Goal: Task Accomplishment & Management: Manage account settings

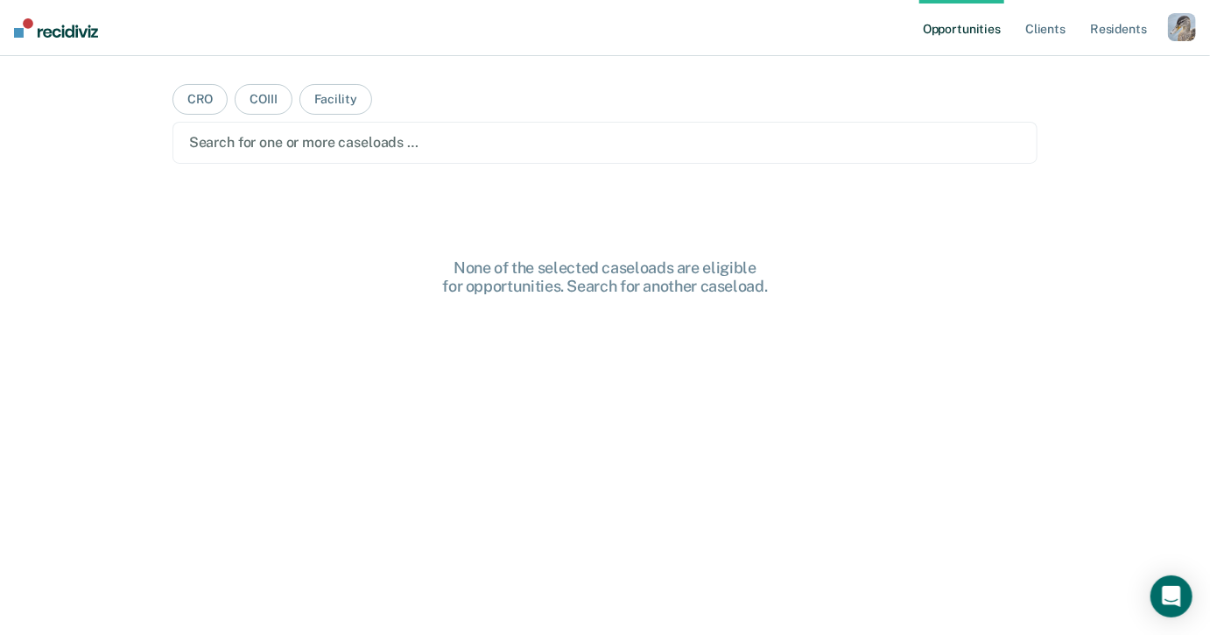
click at [1179, 32] on div "button" at bounding box center [1182, 27] width 28 height 28
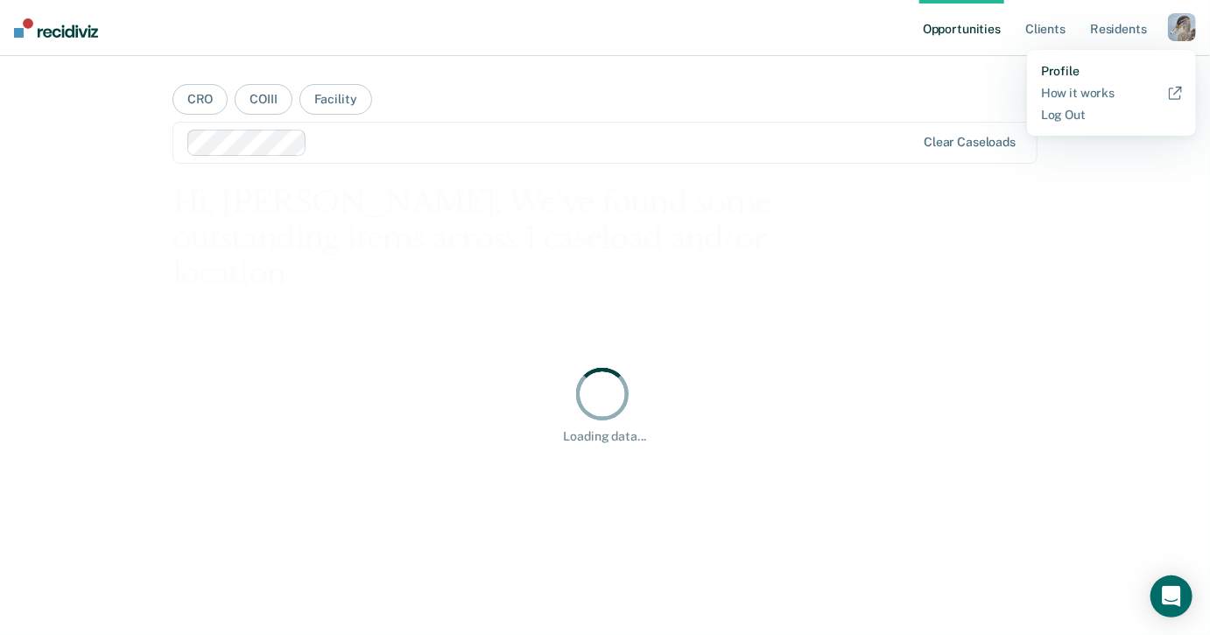
click at [1057, 67] on link "Profile" at bounding box center [1111, 71] width 141 height 15
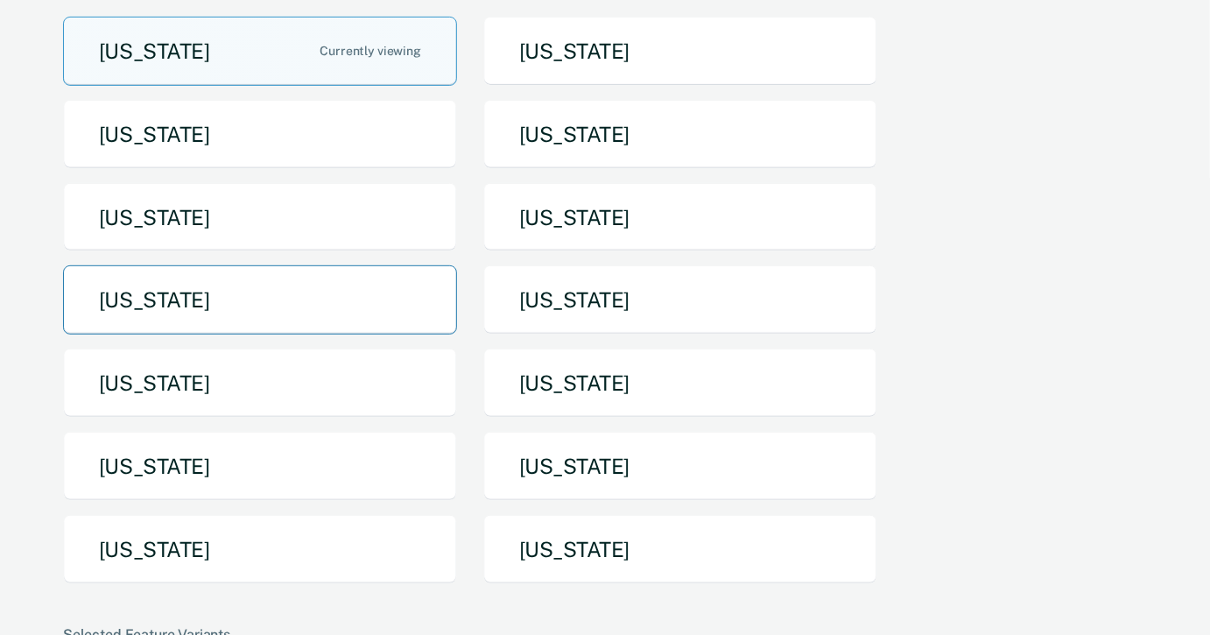
scroll to position [280, 0]
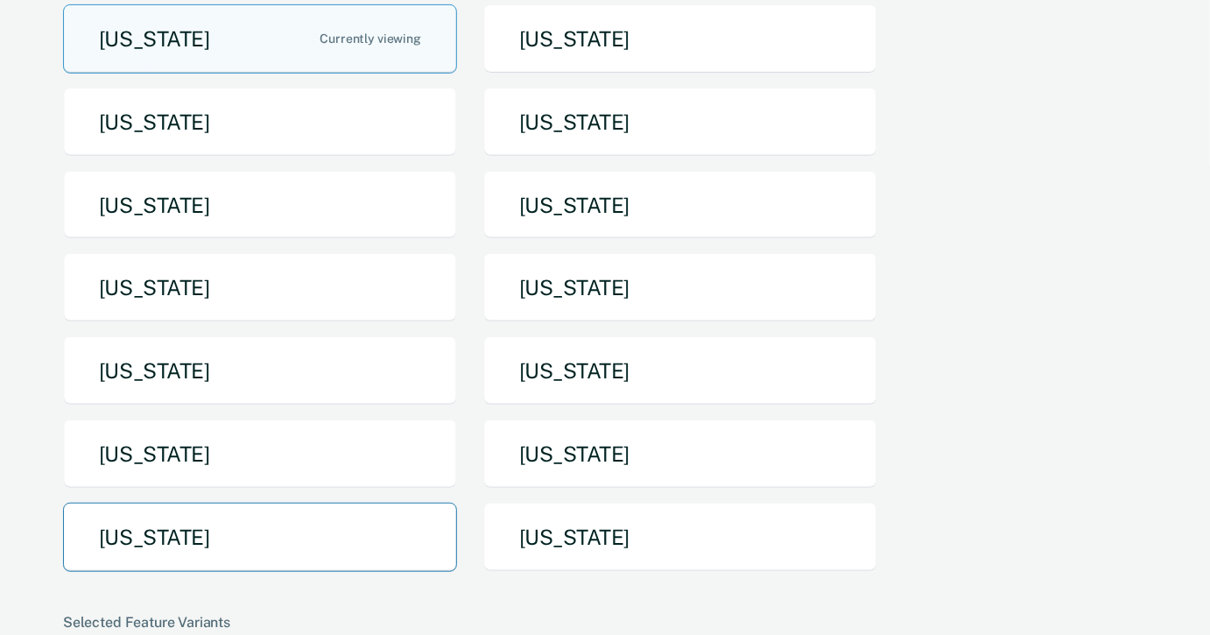
click at [250, 503] on button "Texas" at bounding box center [260, 537] width 394 height 69
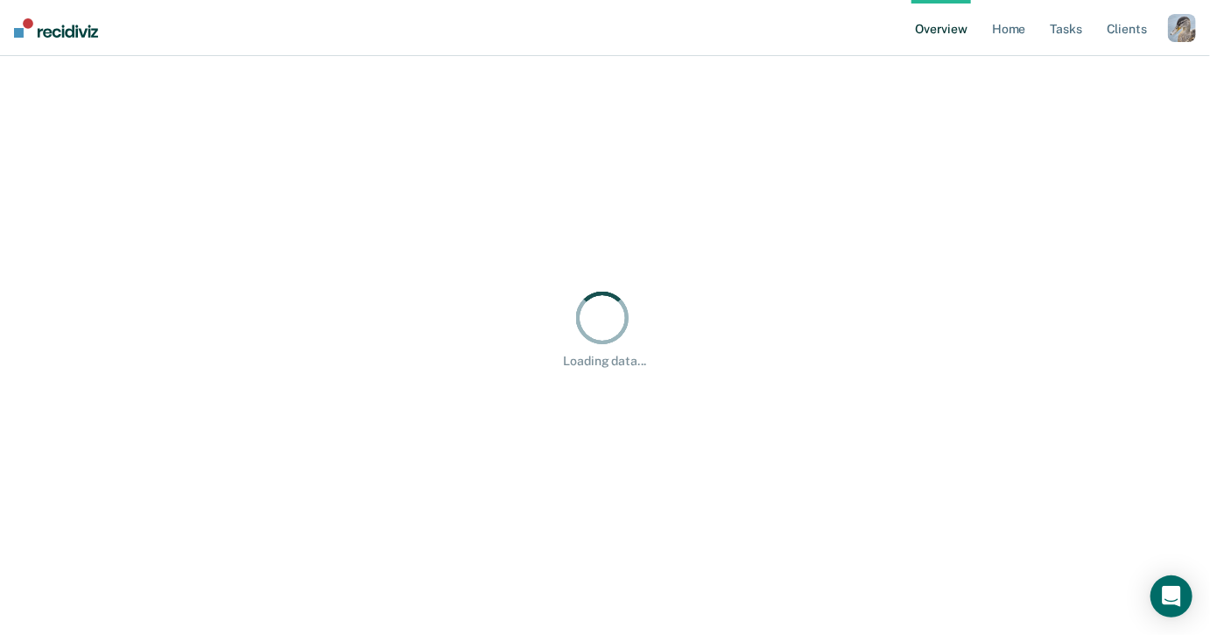
click at [1183, 27] on div "button" at bounding box center [1182, 28] width 28 height 28
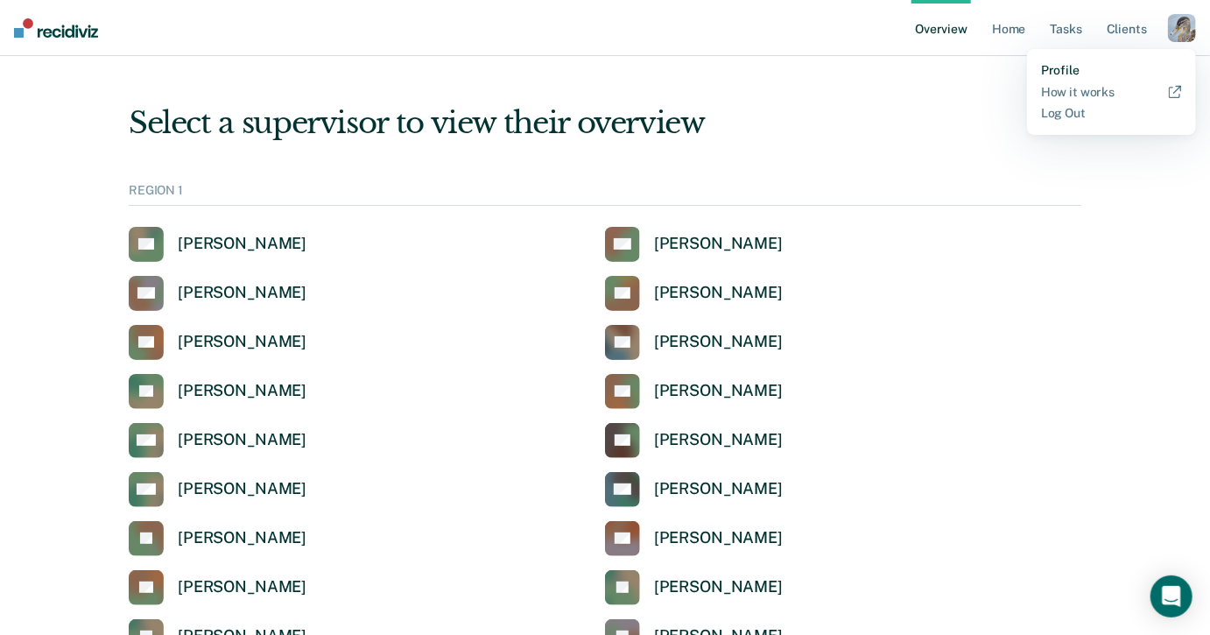
click at [1065, 66] on link "Profile" at bounding box center [1111, 70] width 141 height 15
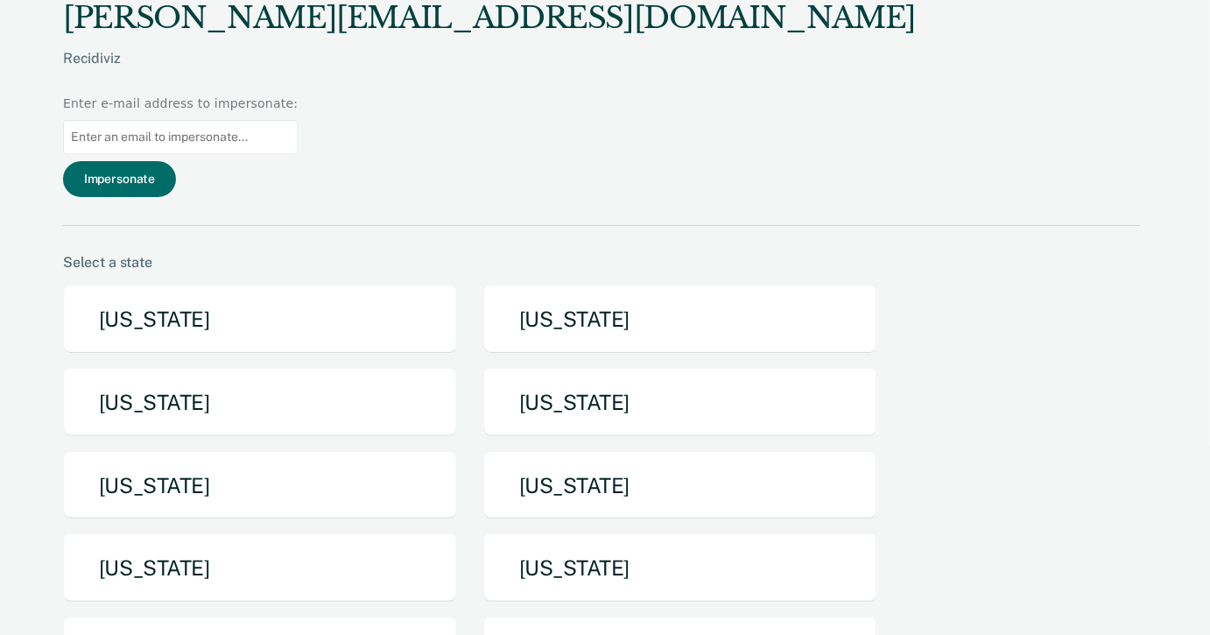
click at [298, 120] on input at bounding box center [180, 137] width 235 height 34
paste input "mona.pena@tdcj.texas.gov"
type input "mona.pena@tdcj.texas.gov"
click at [176, 161] on button "Impersonate" at bounding box center [119, 179] width 113 height 36
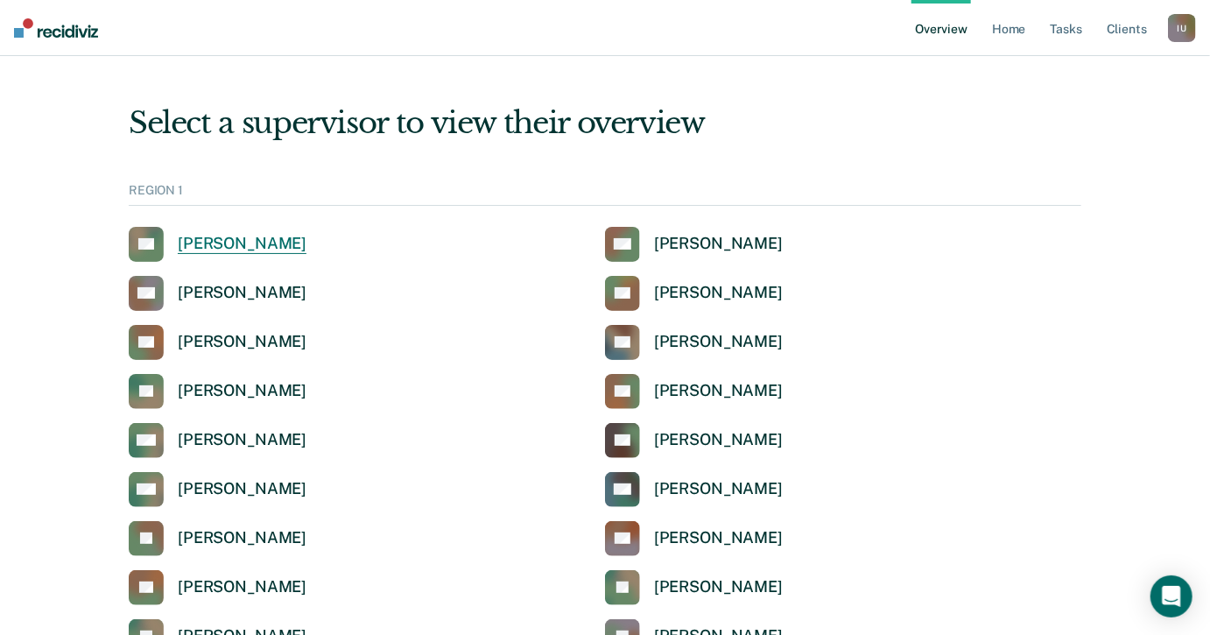
click at [263, 239] on div "[PERSON_NAME]" at bounding box center [242, 244] width 129 height 20
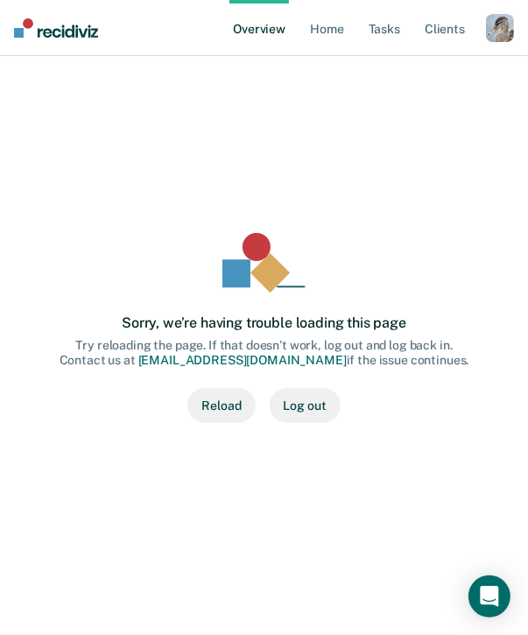
click at [72, 33] on img at bounding box center [56, 27] width 84 height 19
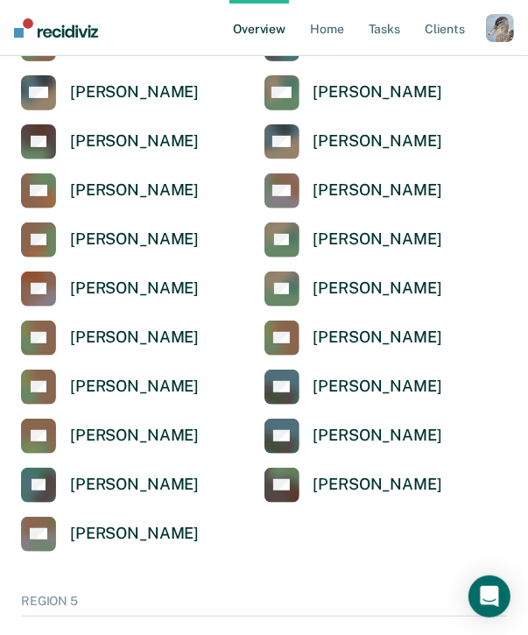
scroll to position [8017, 0]
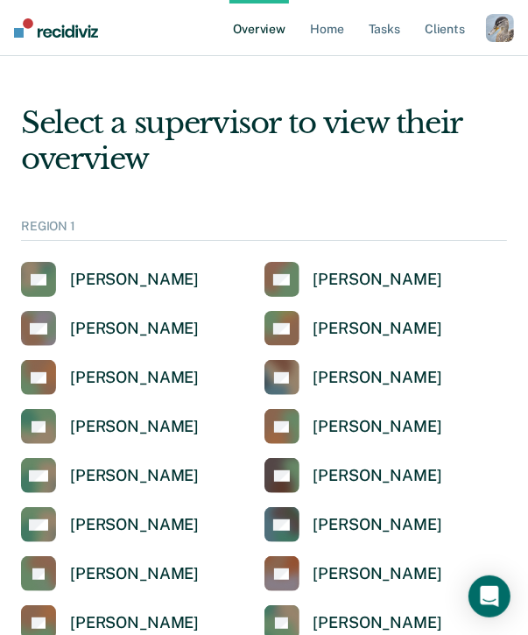
click at [502, 26] on div "button" at bounding box center [500, 28] width 28 height 28
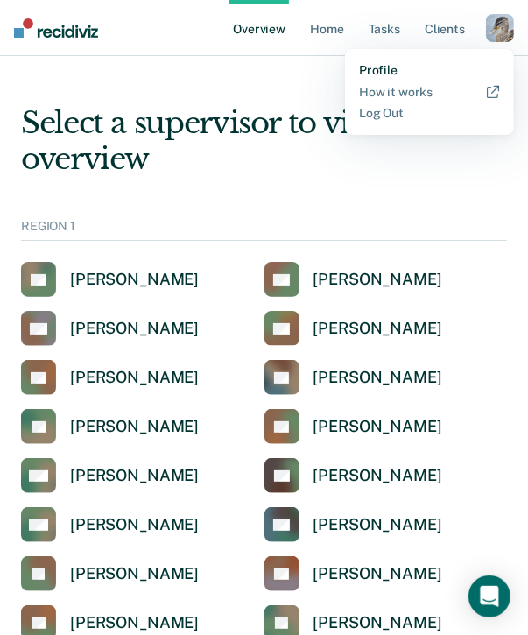
click at [384, 66] on link "Profile" at bounding box center [429, 70] width 141 height 15
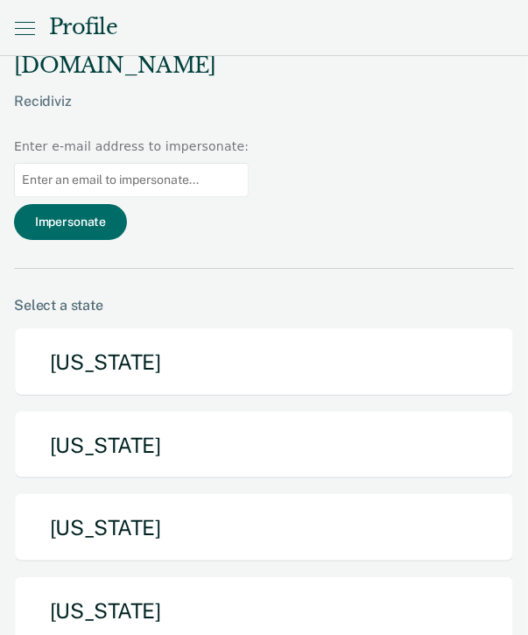
click at [249, 163] on input at bounding box center [131, 180] width 235 height 34
type input "mona.pena@tdcj.texas.gov"
click at [127, 204] on button "Impersonate" at bounding box center [70, 222] width 113 height 36
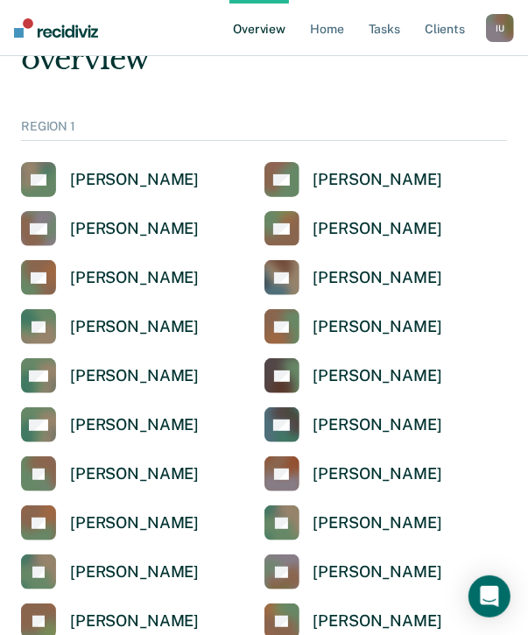
scroll to position [21, 0]
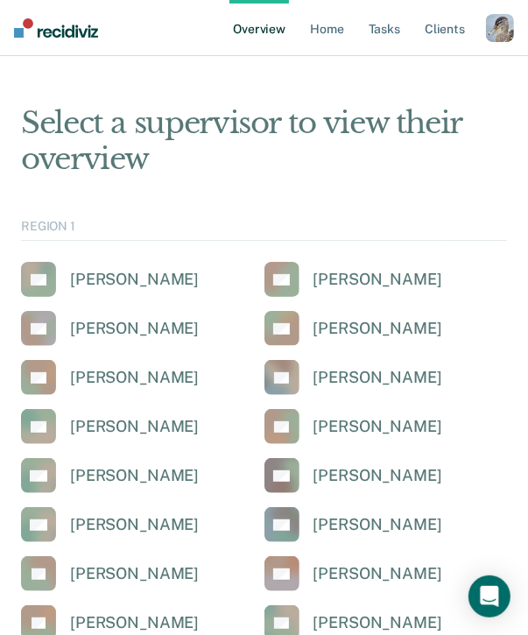
click at [504, 32] on div "button" at bounding box center [500, 28] width 28 height 28
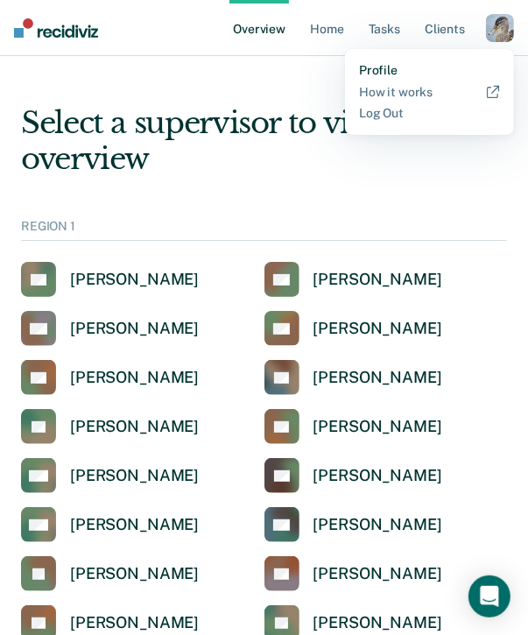
click at [370, 74] on link "Profile" at bounding box center [429, 70] width 141 height 15
